Goal: Task Accomplishment & Management: Manage account settings

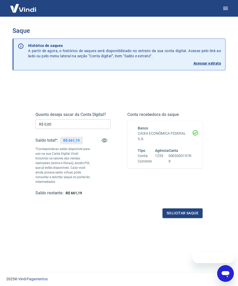
click at [87, 124] on input "R$ 0,00" at bounding box center [72, 124] width 75 height 10
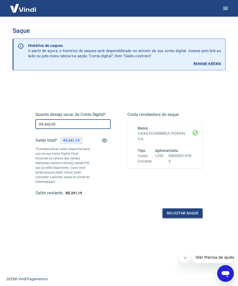
type input "R$ 460,00"
click at [174, 210] on button "Solicitar saque" at bounding box center [183, 214] width 40 height 10
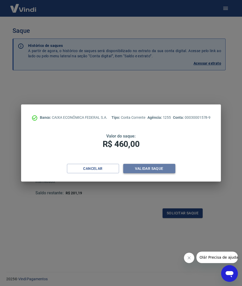
click at [172, 171] on button "Validar saque" at bounding box center [149, 169] width 52 height 10
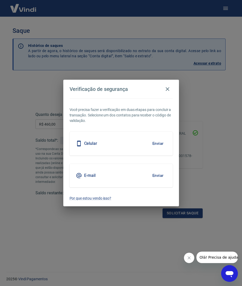
click at [163, 145] on button "Enviar" at bounding box center [158, 143] width 17 height 11
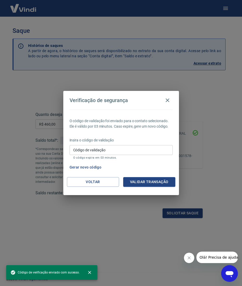
click at [155, 146] on input "Código de validação" at bounding box center [121, 150] width 103 height 10
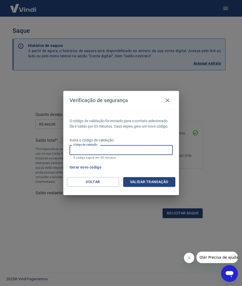
click at [132, 149] on input "Código de validação" at bounding box center [121, 150] width 103 height 10
click at [136, 147] on input "Código de validação" at bounding box center [121, 150] width 103 height 10
click at [146, 135] on div "O código de validação foi enviado para o contato selecionado. Ele é válido por …" at bounding box center [121, 144] width 116 height 68
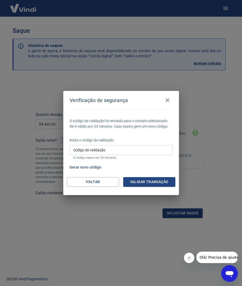
click at [90, 166] on button "Gerar novo código" at bounding box center [86, 168] width 36 height 10
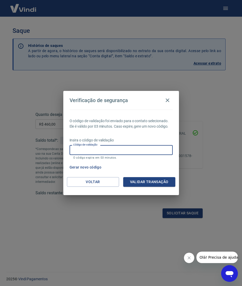
click at [117, 149] on input "Código de validação" at bounding box center [121, 150] width 103 height 10
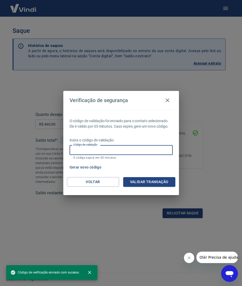
click at [161, 148] on input "Código de validação" at bounding box center [121, 150] width 103 height 10
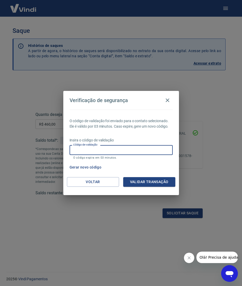
click at [163, 146] on input "Código de validação" at bounding box center [121, 150] width 103 height 10
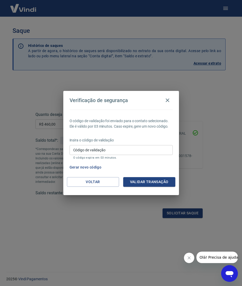
click at [155, 165] on div "Gerar novo código" at bounding box center [120, 168] width 105 height 10
click at [82, 166] on button "Gerar novo código" at bounding box center [86, 168] width 36 height 10
click at [170, 100] on icon "button" at bounding box center [168, 100] width 6 height 6
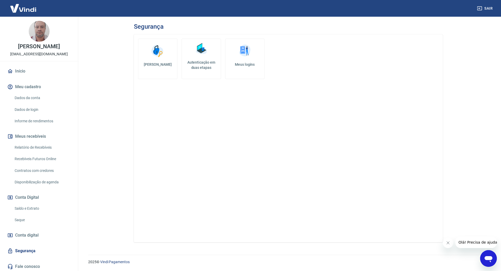
click at [213, 66] on h5 "Autenticação em duas etapas" at bounding box center [201, 65] width 35 height 10
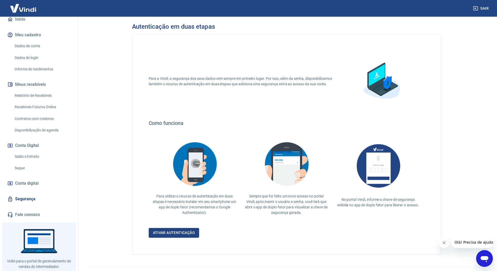
scroll to position [52, 0]
click at [36, 197] on link "Segurança" at bounding box center [38, 198] width 65 height 11
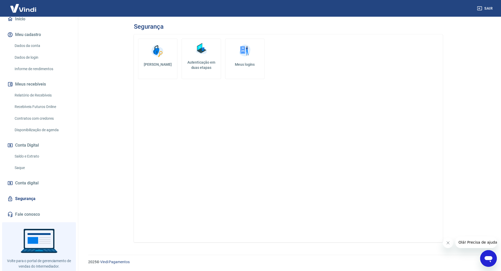
click at [237, 55] on img at bounding box center [245, 51] width 16 height 16
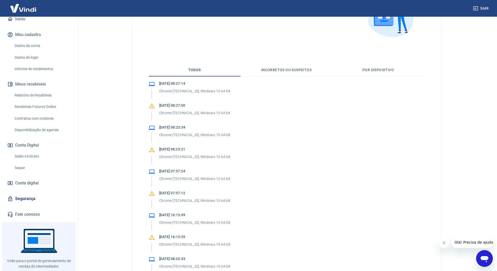
scroll to position [78, 0]
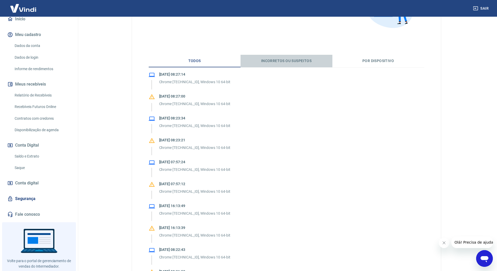
click at [300, 62] on button "Incorretos ou suspeitos" at bounding box center [286, 61] width 92 height 13
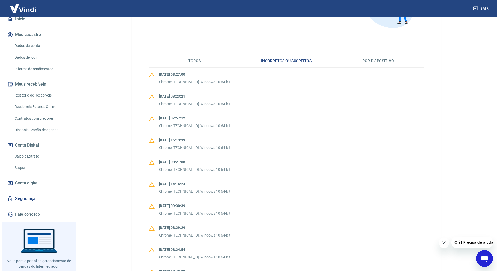
click at [371, 59] on button "Por dispositivo" at bounding box center [378, 61] width 92 height 13
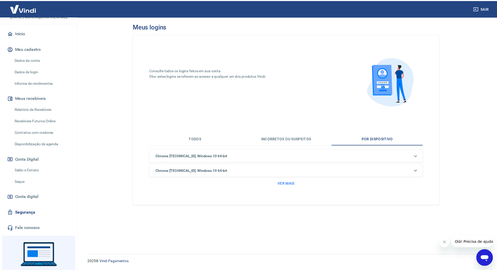
scroll to position [0, 0]
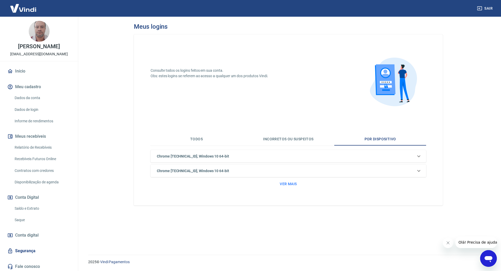
click at [27, 69] on link "Início" at bounding box center [38, 70] width 65 height 11
